Goal: Communication & Community: Connect with others

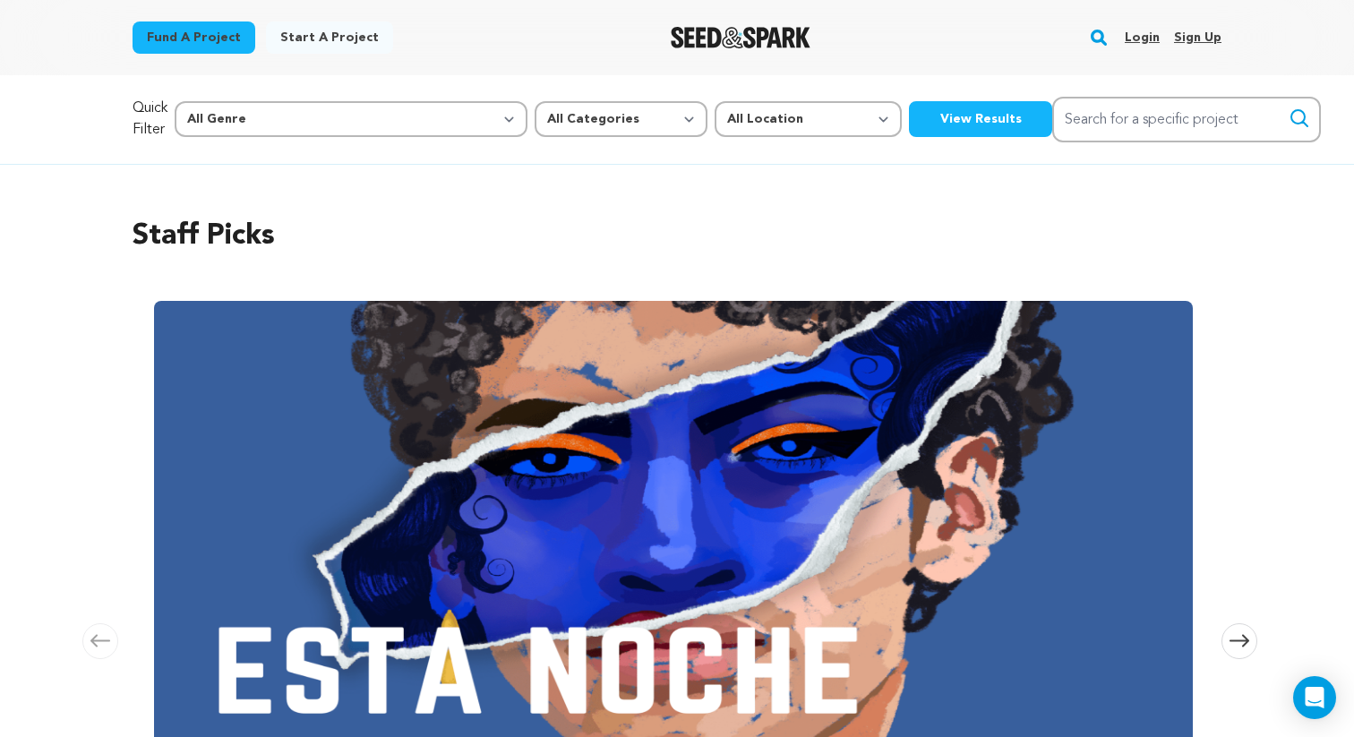
click at [1140, 38] on link "Login" at bounding box center [1142, 37] width 35 height 29
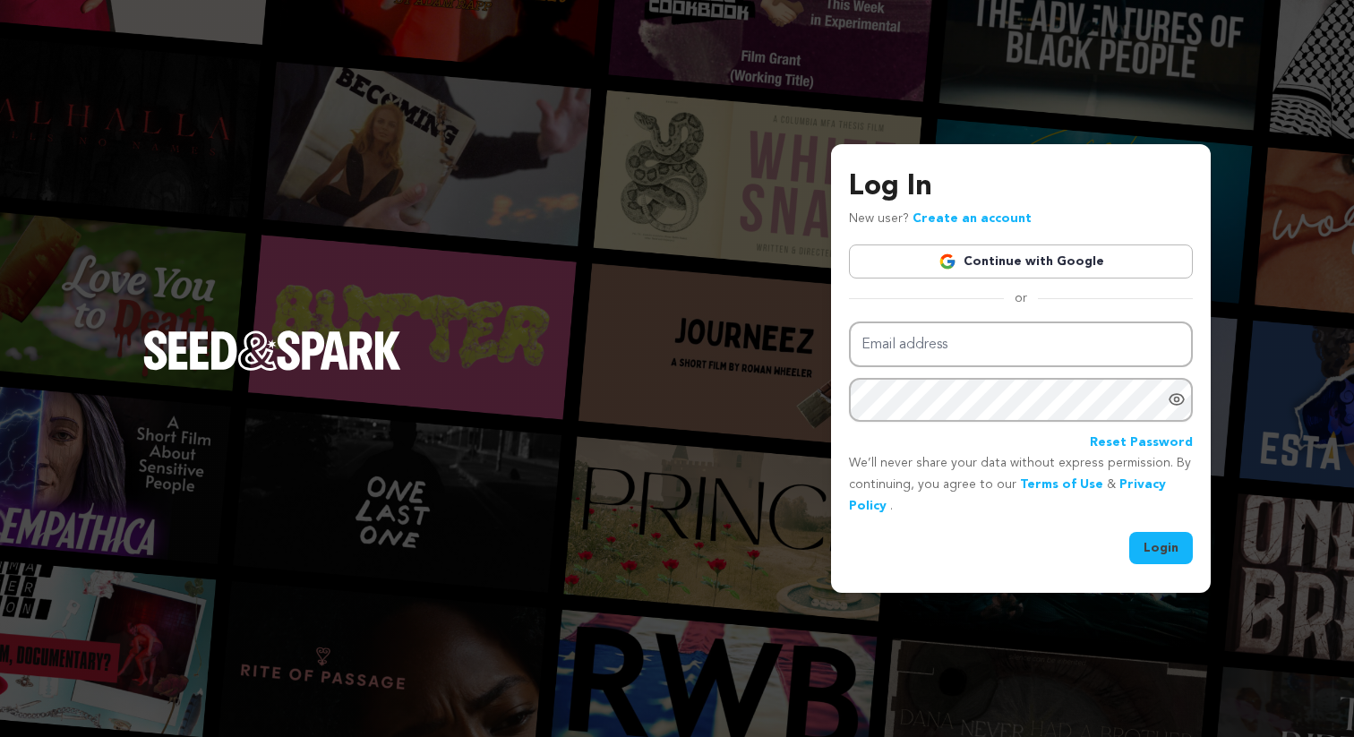
click at [986, 266] on link "Continue with Google" at bounding box center [1021, 262] width 344 height 34
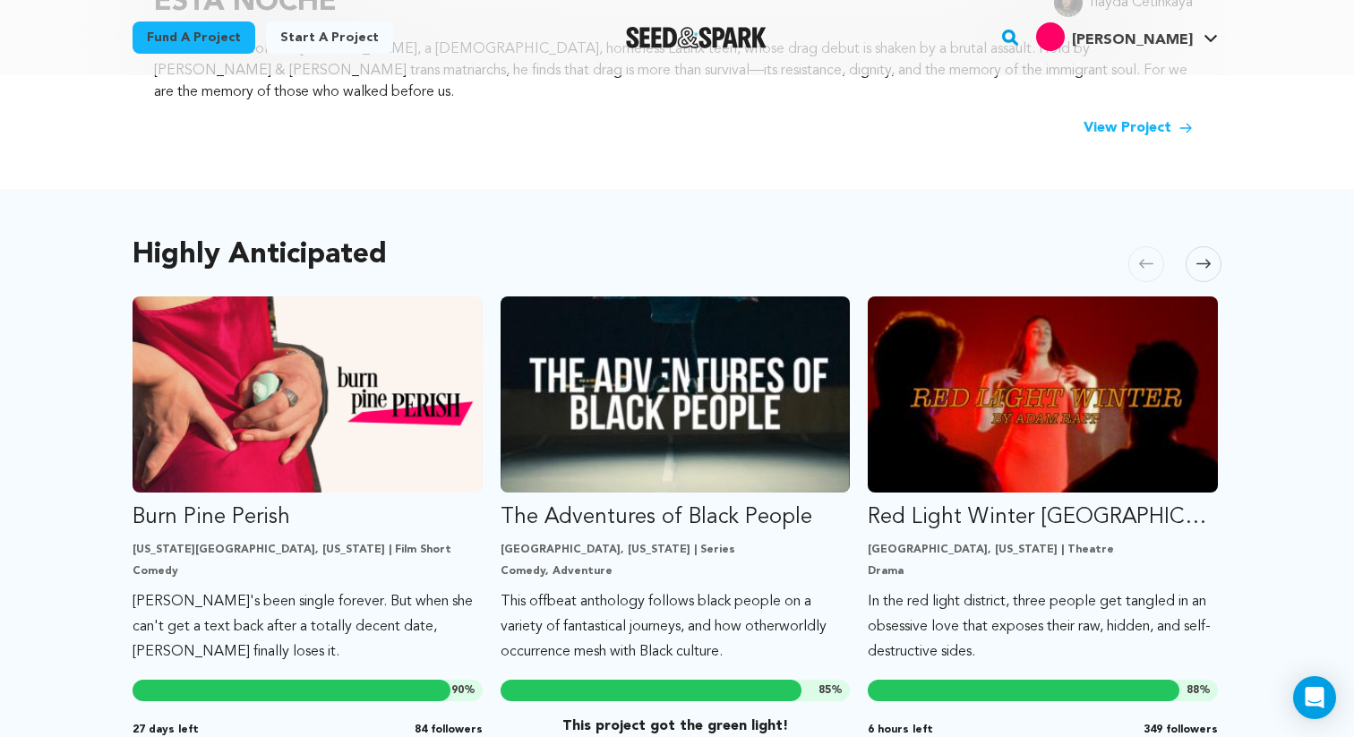
scroll to position [856, 0]
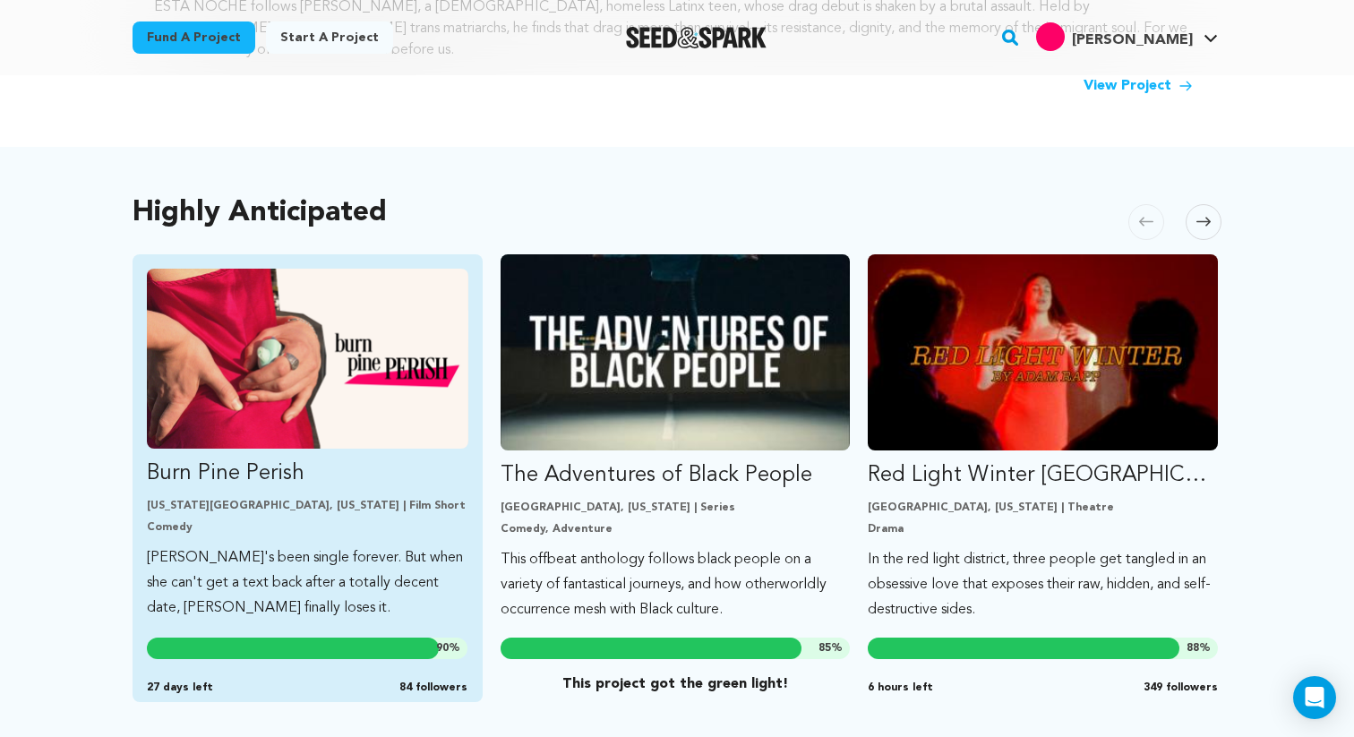
click at [309, 366] on img "Fund Burn Pine Perish" at bounding box center [308, 359] width 322 height 180
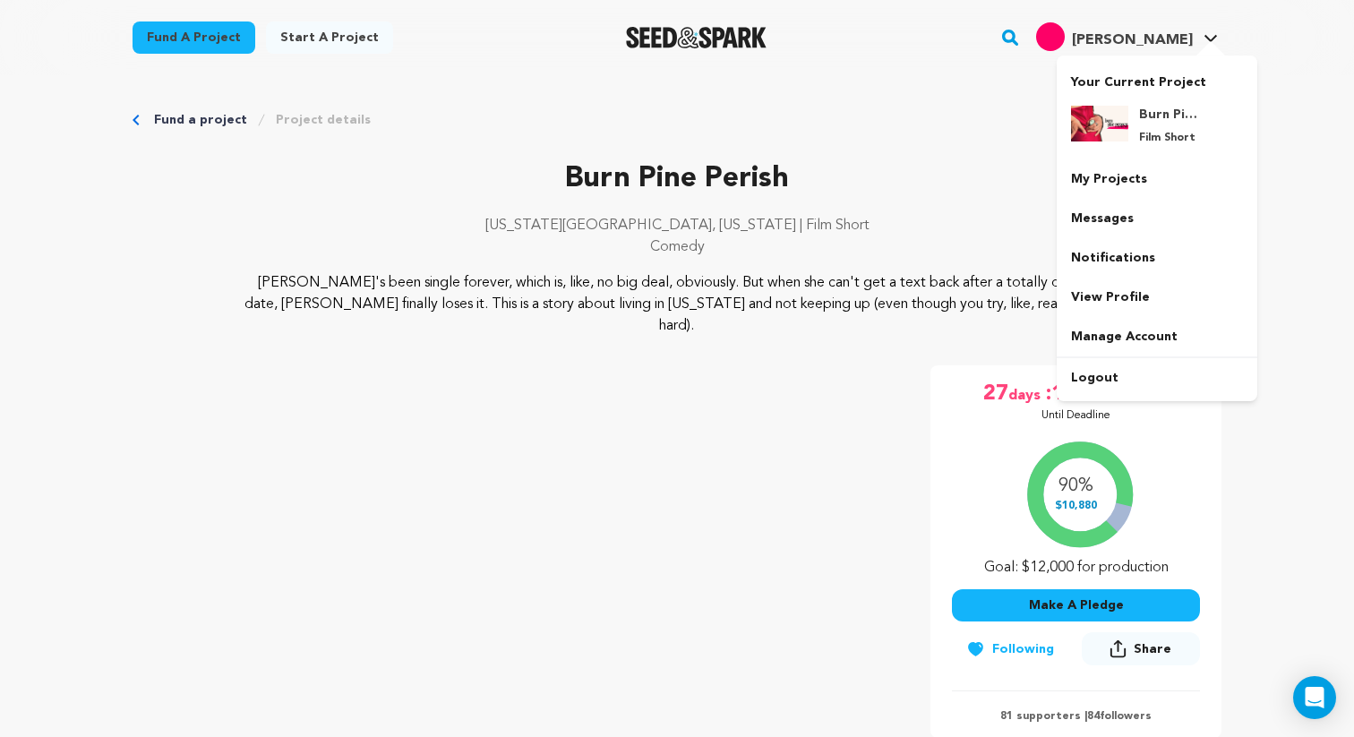
click at [1171, 49] on h4 "[PERSON_NAME]" at bounding box center [1132, 40] width 121 height 21
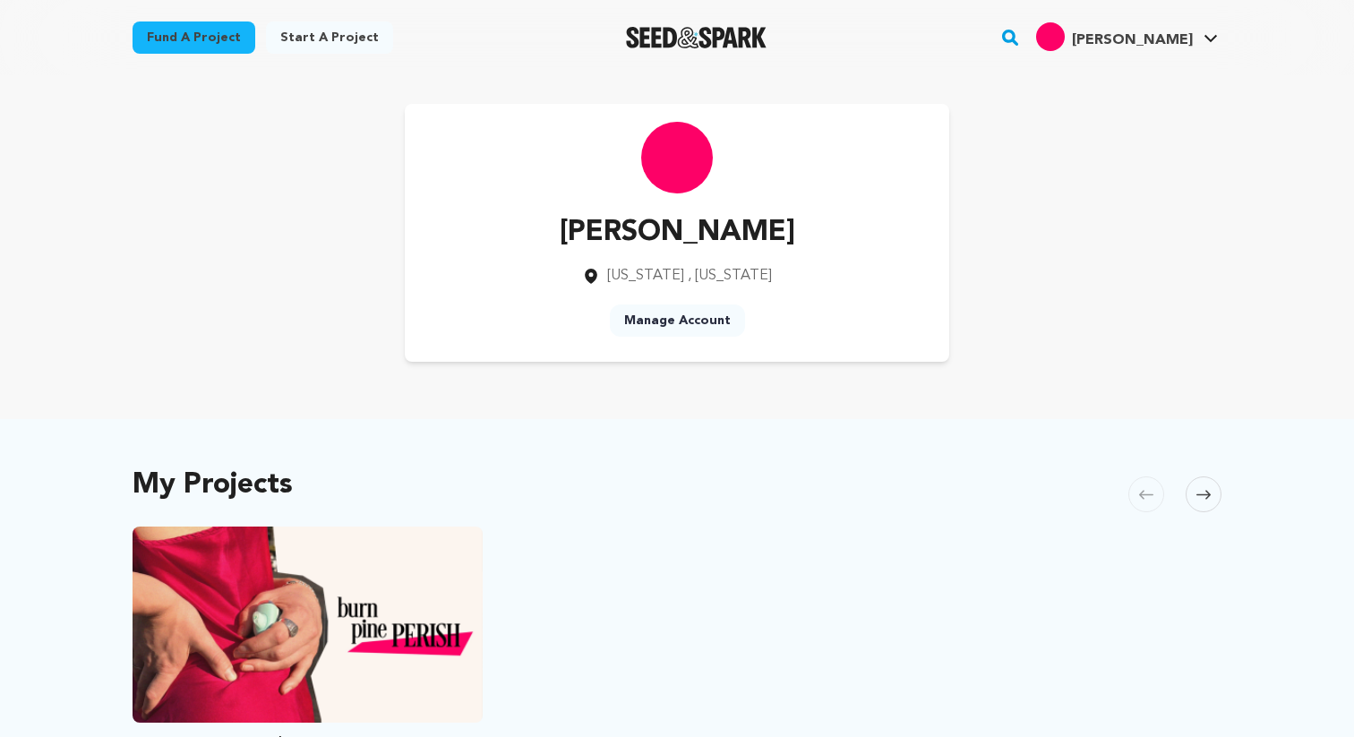
click at [1158, 40] on span "[PERSON_NAME]" at bounding box center [1132, 40] width 121 height 14
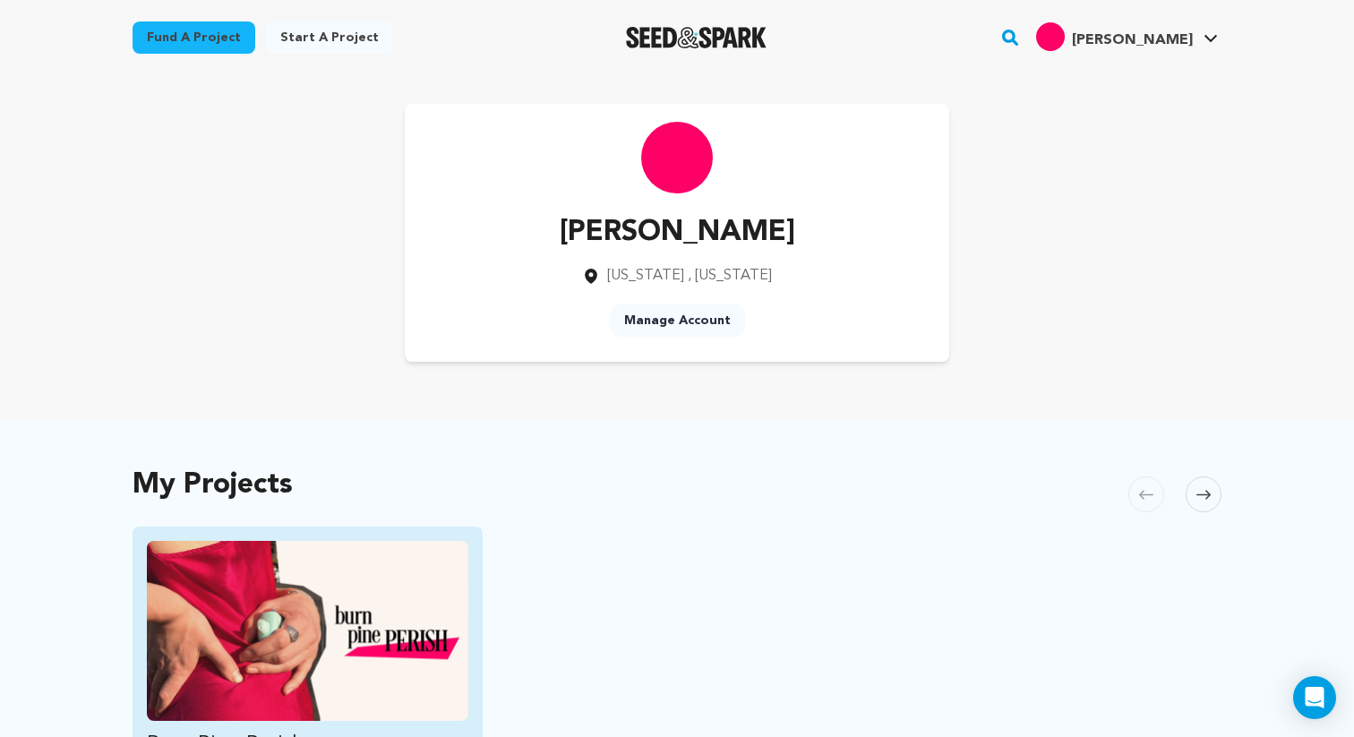
click at [332, 563] on img "Fund Burn Pine Perish" at bounding box center [308, 631] width 322 height 180
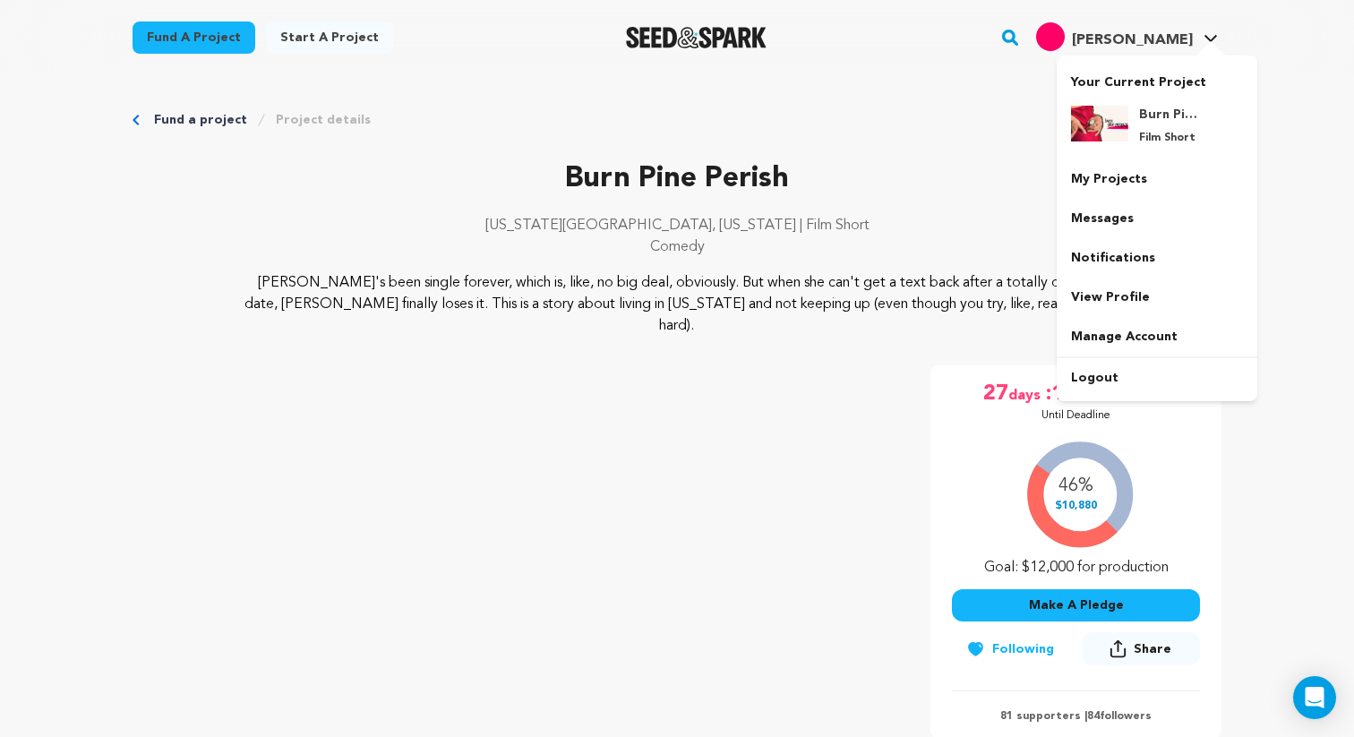
click at [1213, 36] on icon at bounding box center [1211, 38] width 14 height 9
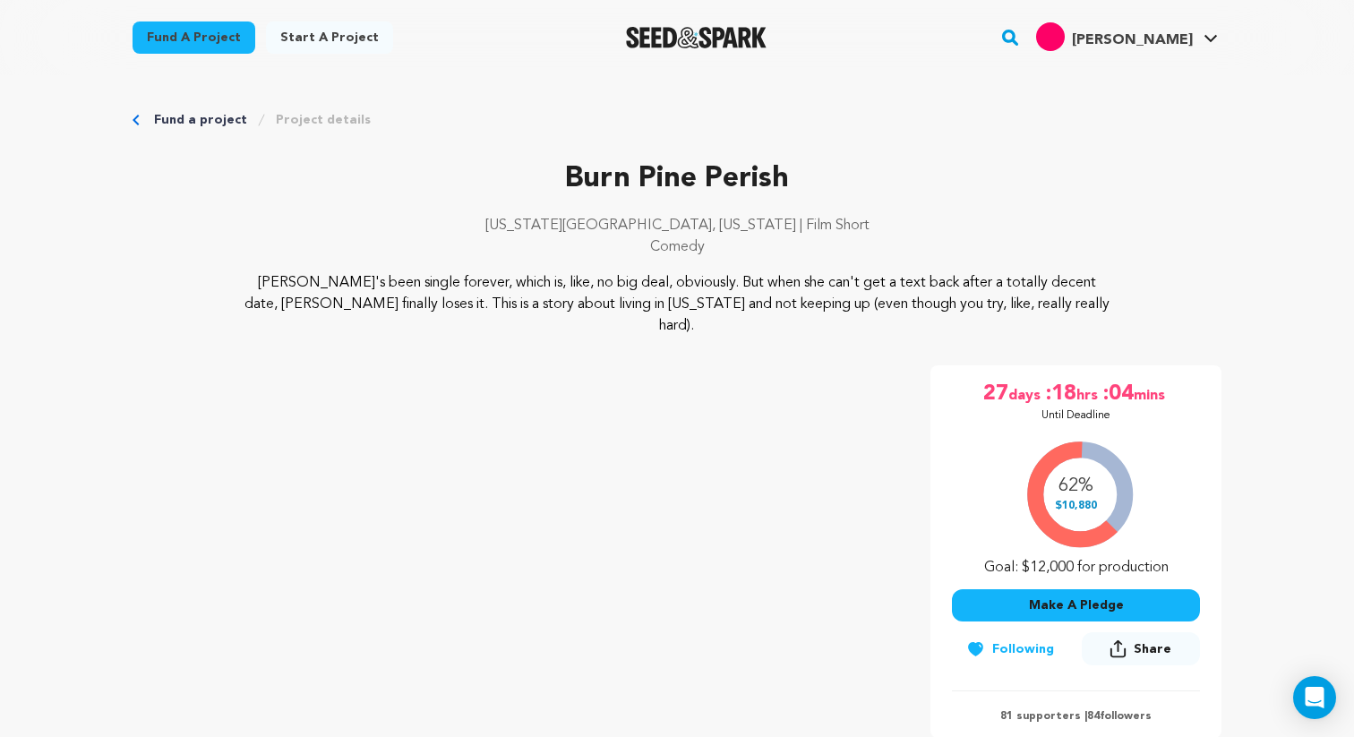
click at [1180, 29] on div "[PERSON_NAME]" at bounding box center [1114, 36] width 157 height 29
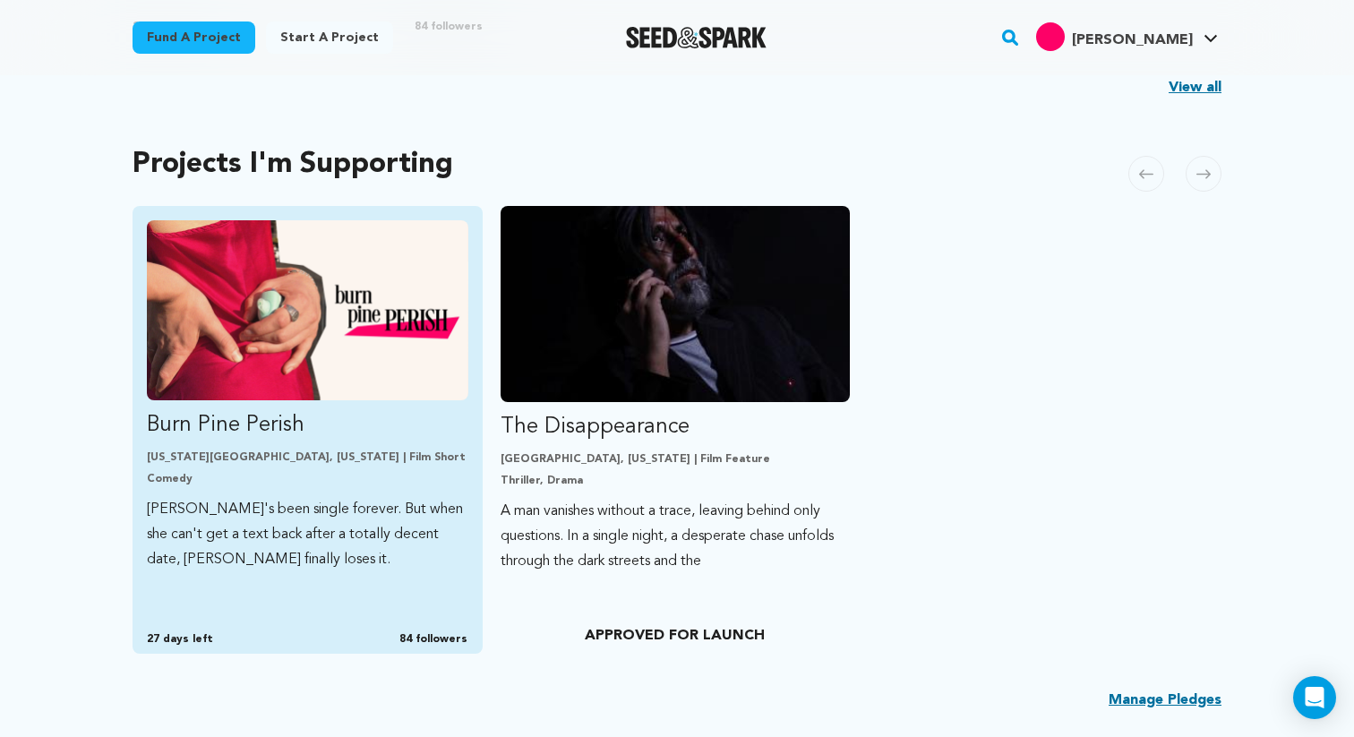
scroll to position [1014, 0]
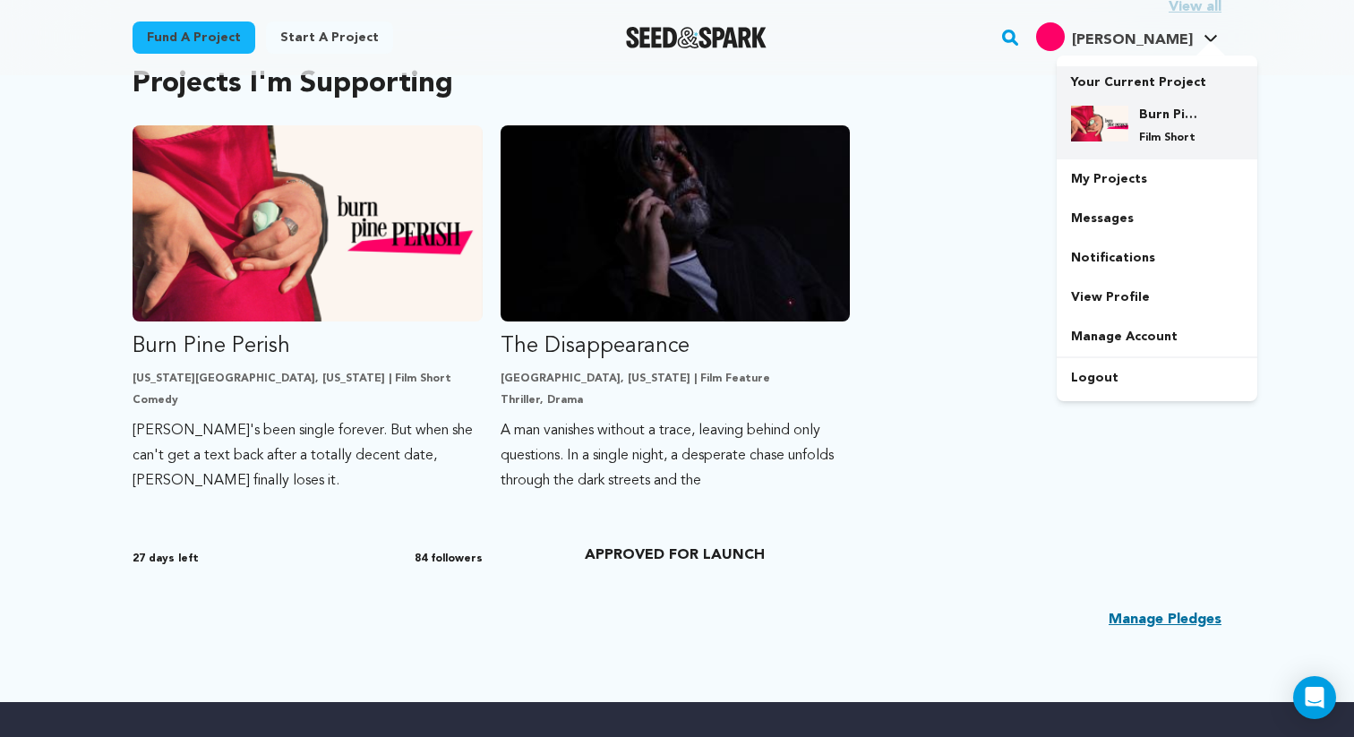
click at [1143, 117] on h4 "Burn Pine Perish" at bounding box center [1171, 115] width 64 height 18
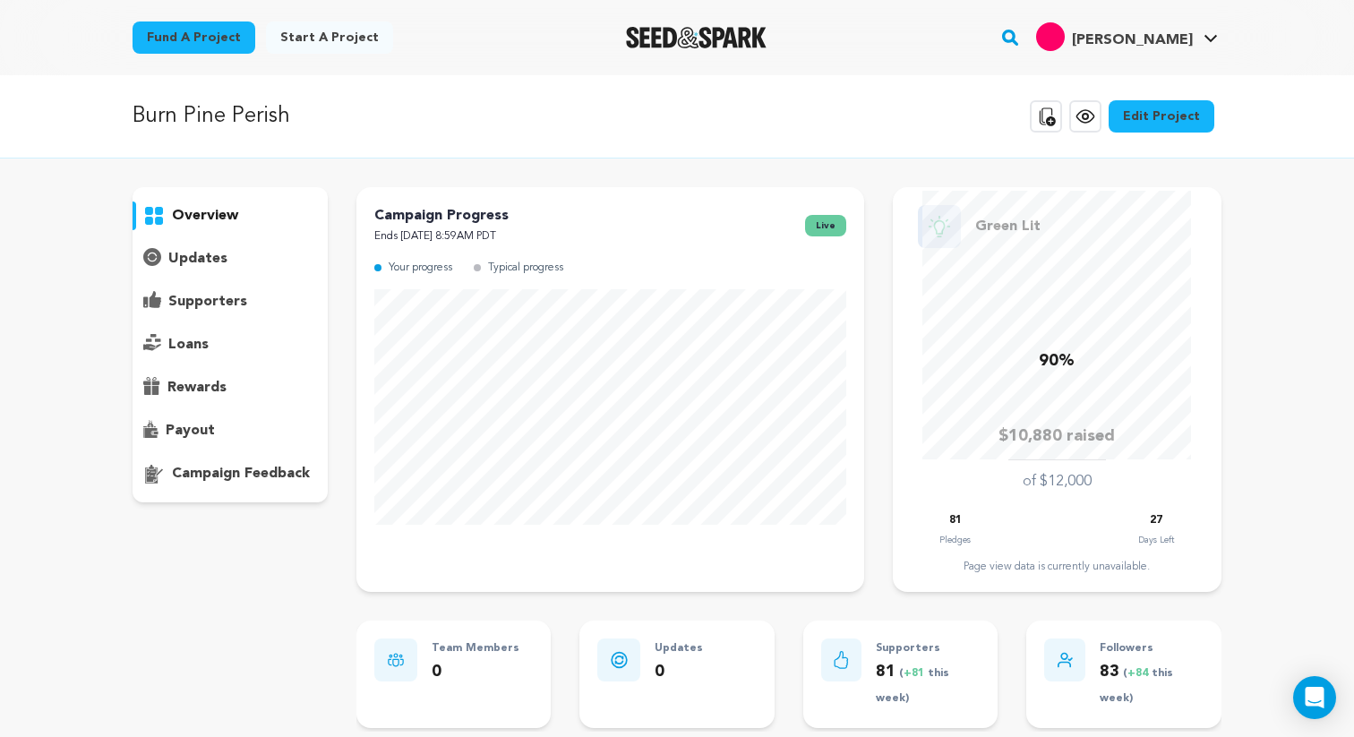
click at [194, 302] on p "supporters" at bounding box center [207, 301] width 79 height 21
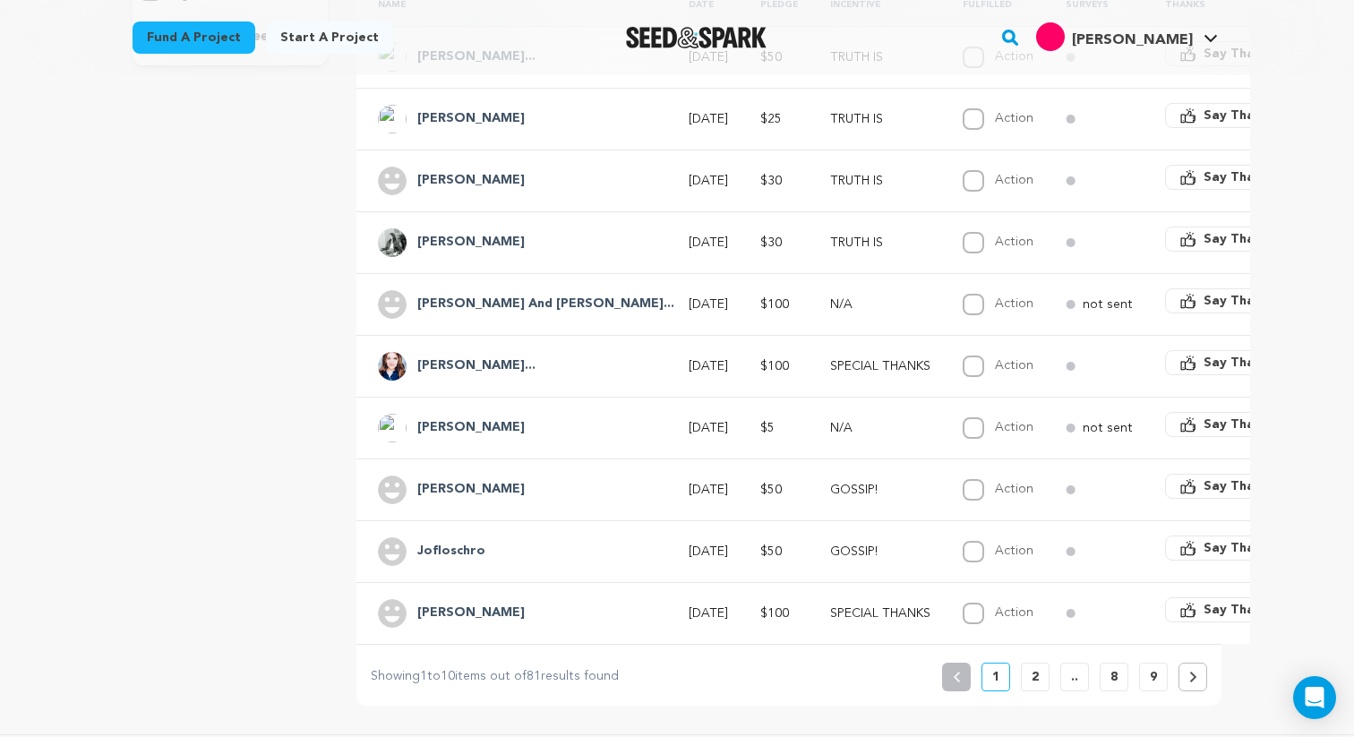
scroll to position [455, 0]
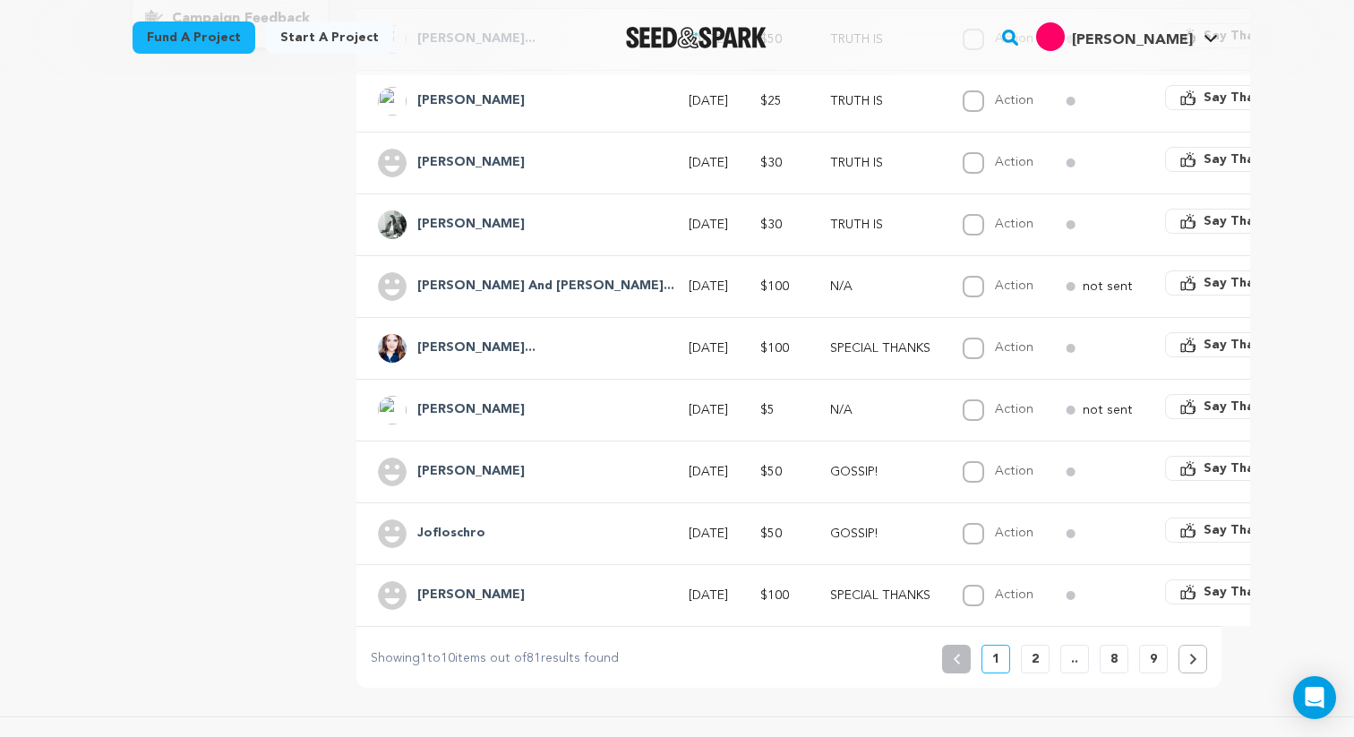
click at [1029, 659] on button "2" at bounding box center [1035, 659] width 29 height 29
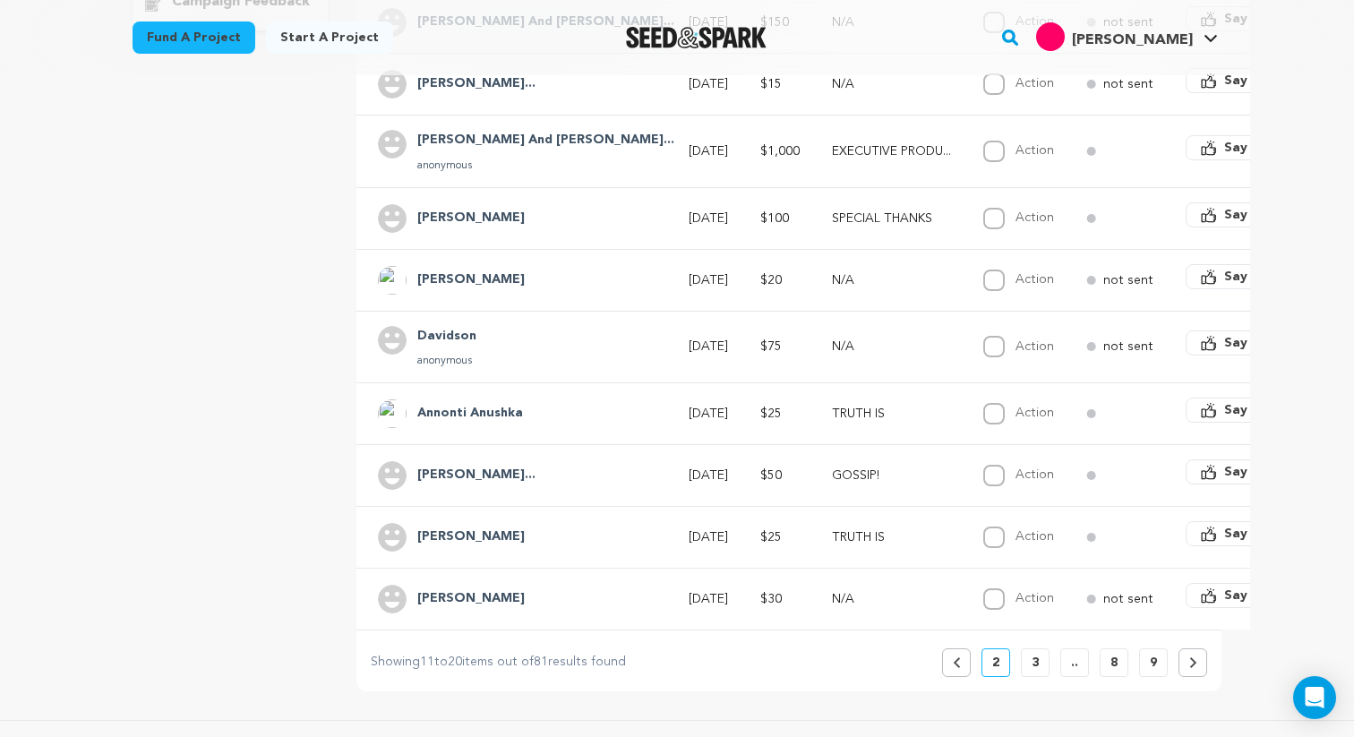
scroll to position [495, 0]
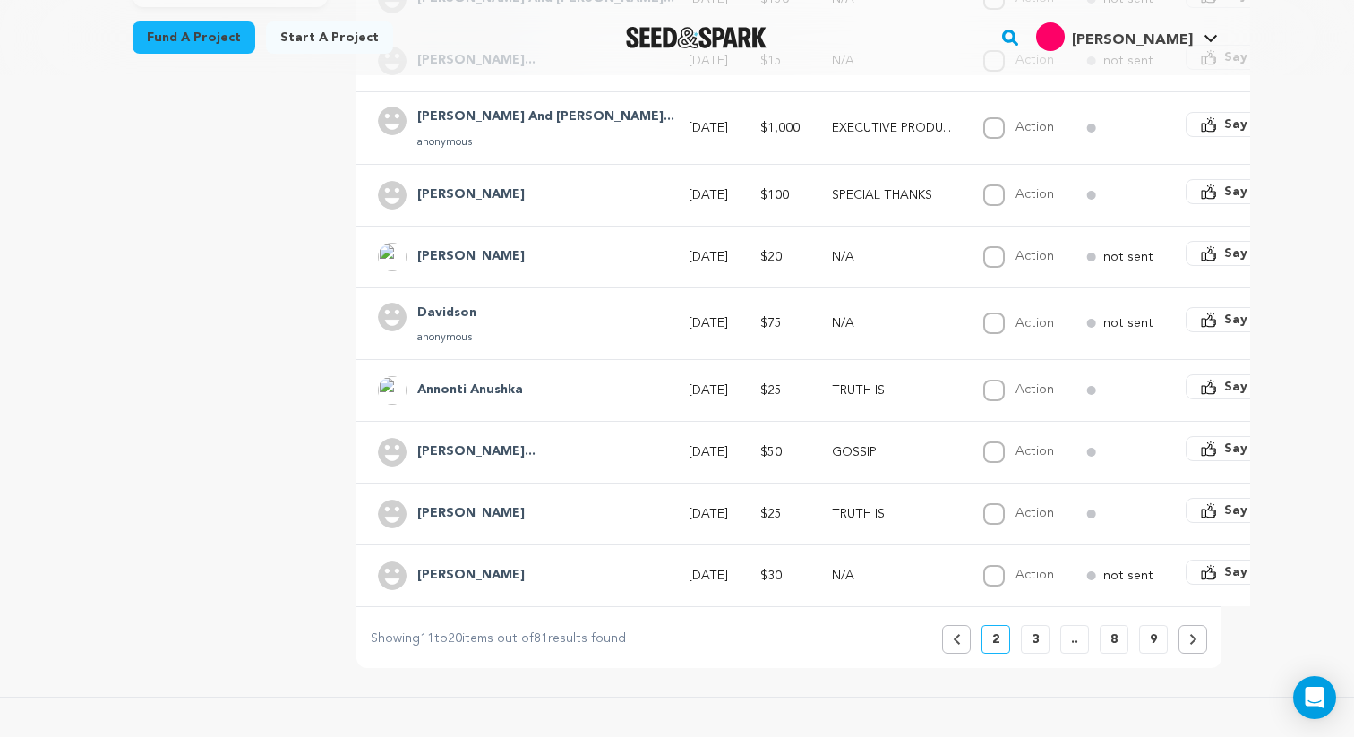
click at [1033, 635] on p "3" at bounding box center [1035, 640] width 7 height 18
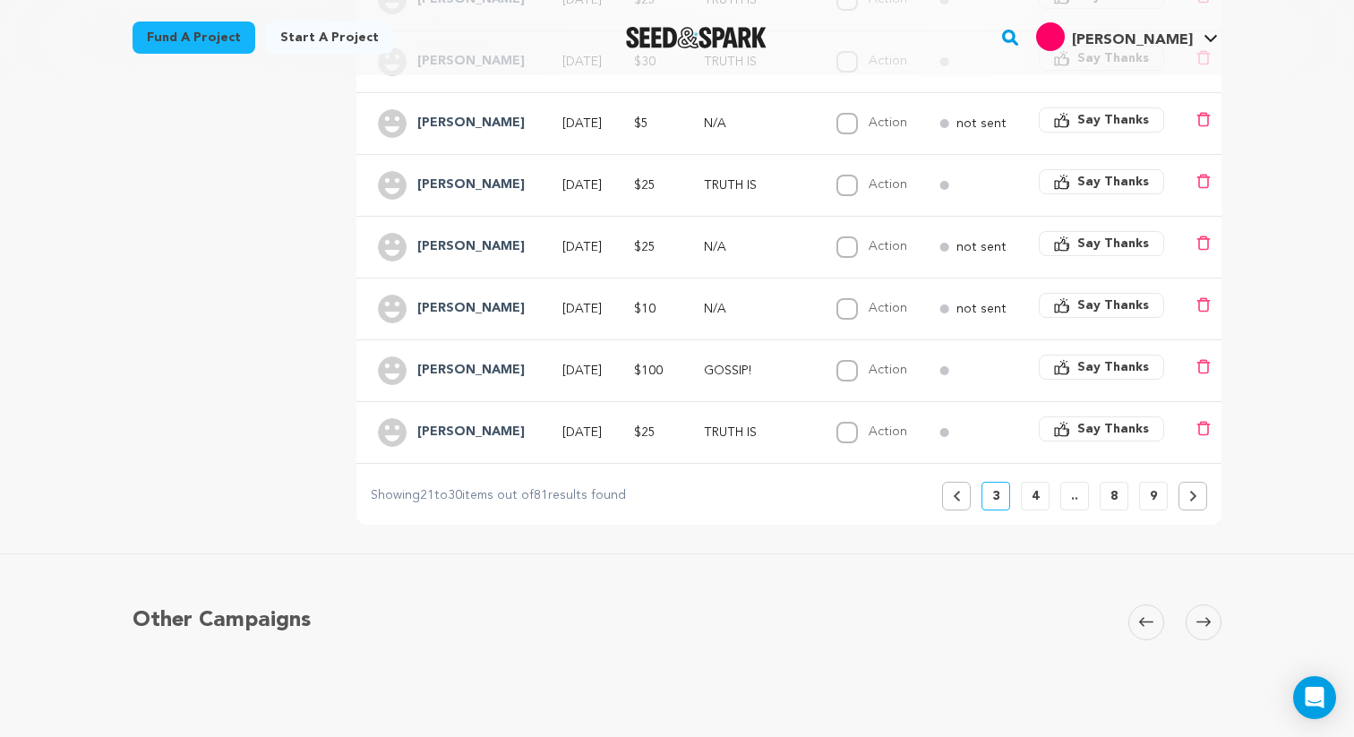
scroll to position [597, 0]
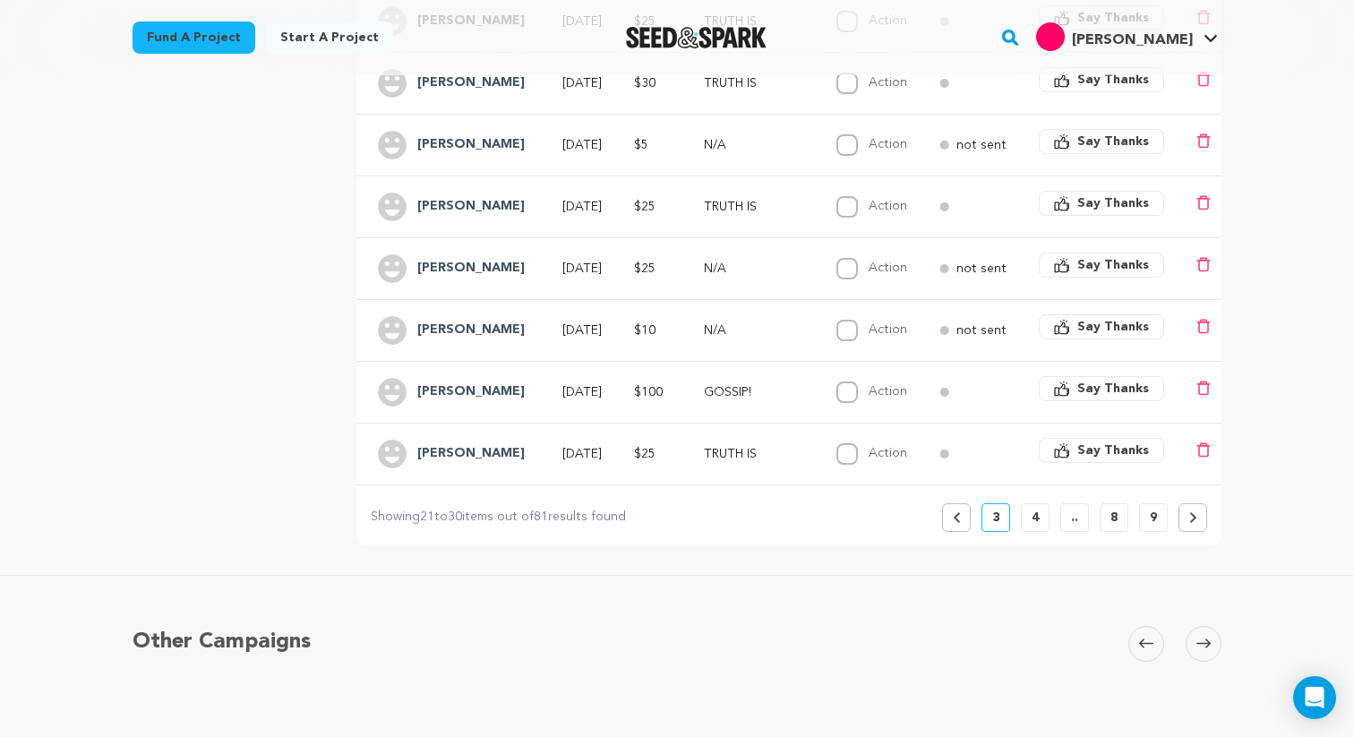
click at [956, 523] on button "Previous" at bounding box center [956, 517] width 29 height 29
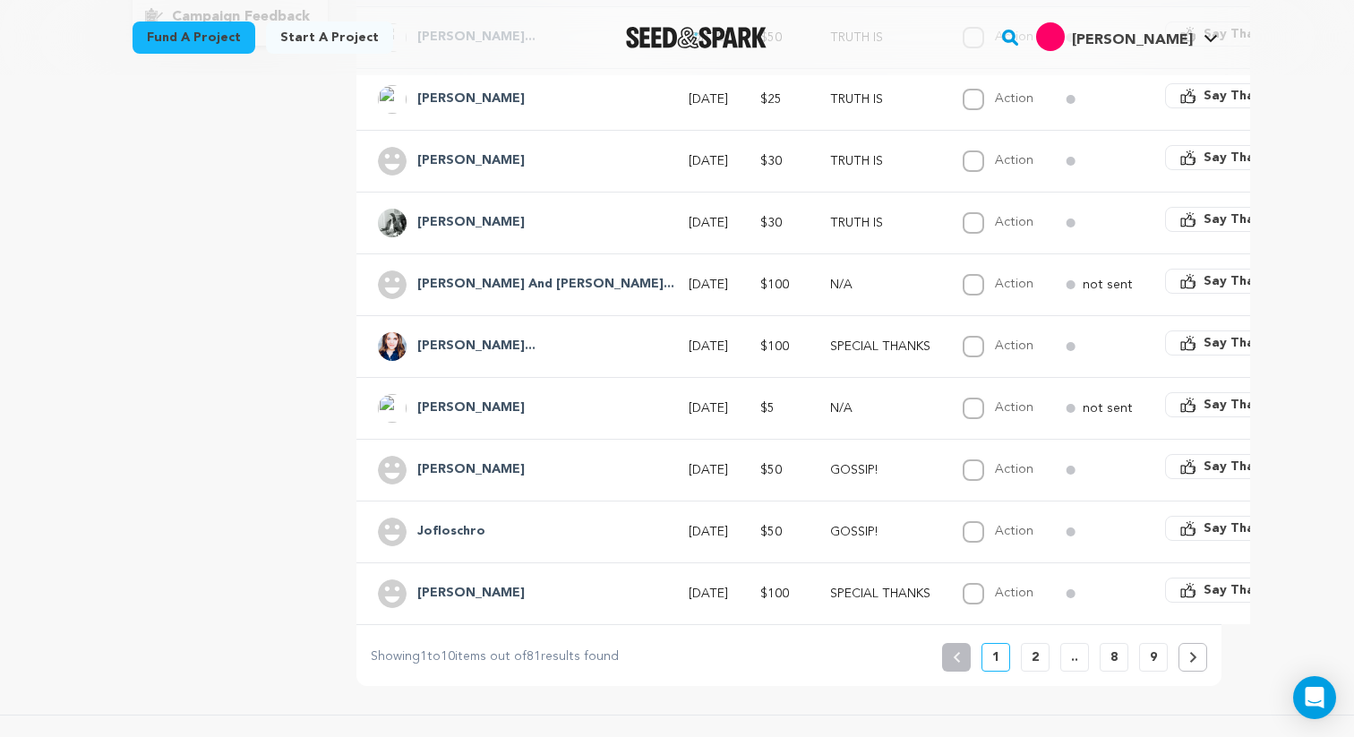
scroll to position [0, 0]
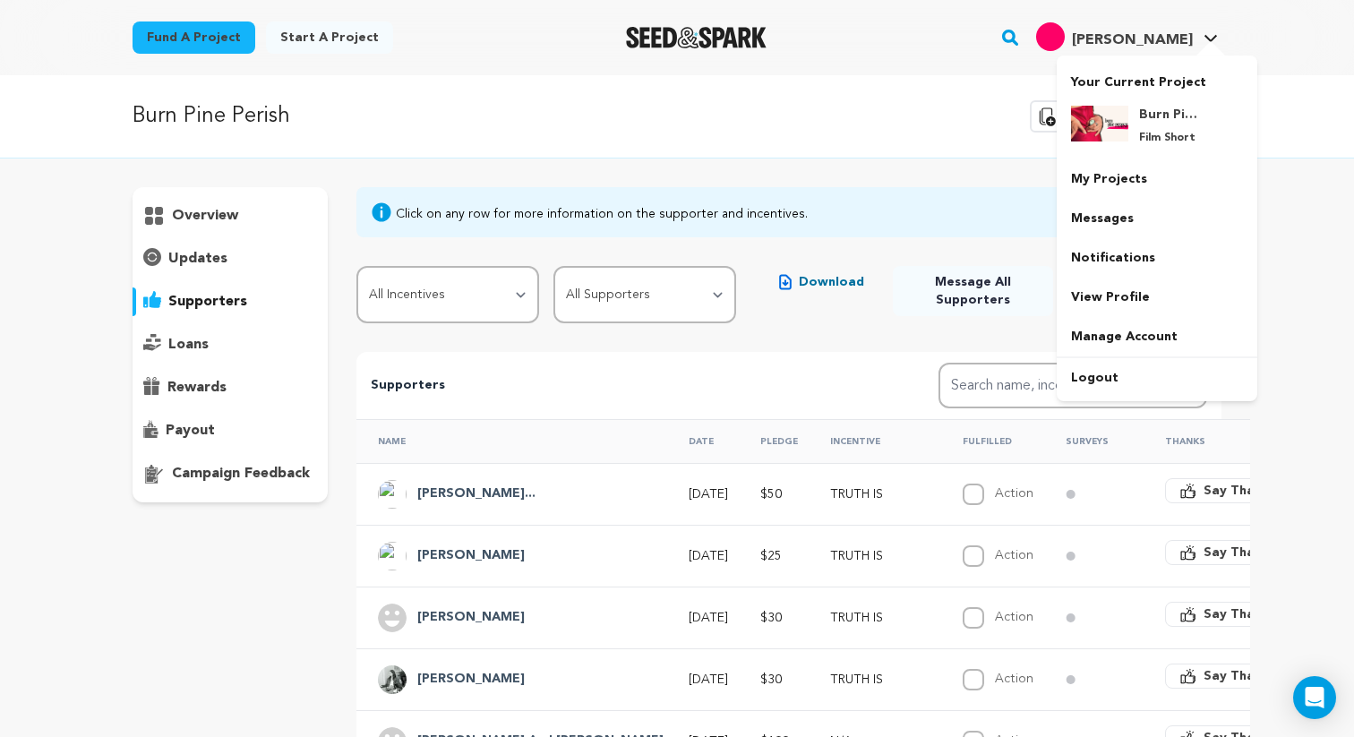
click at [1154, 41] on span "[PERSON_NAME]" at bounding box center [1132, 40] width 121 height 14
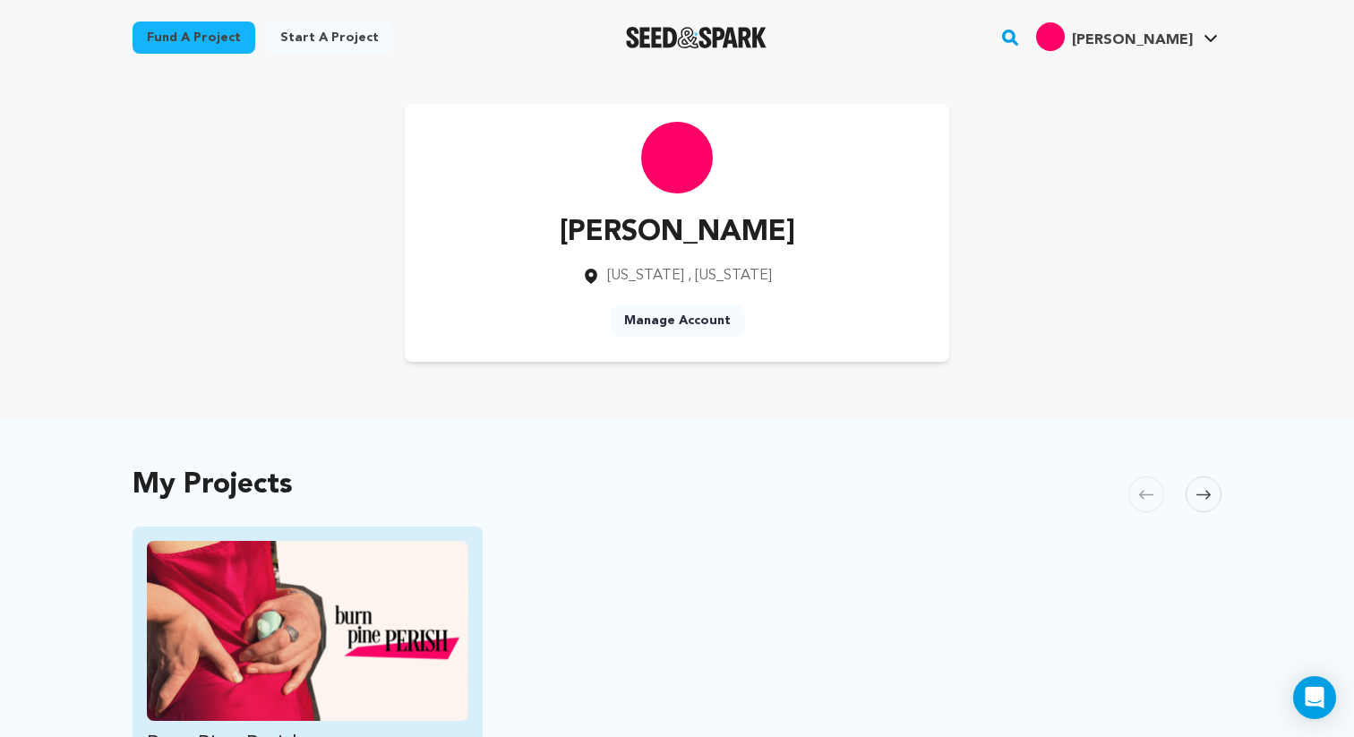
click at [247, 614] on img "Fund Burn Pine Perish" at bounding box center [308, 631] width 322 height 180
